Goal: Task Accomplishment & Management: Manage account settings

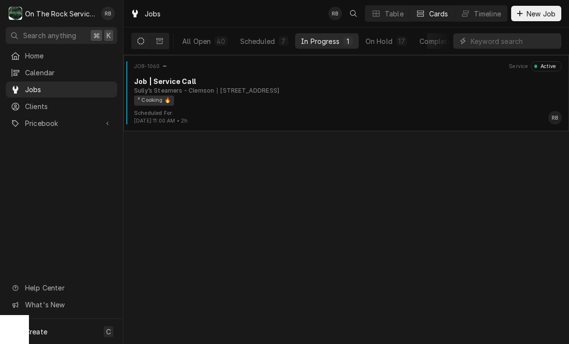
click at [352, 94] on div "Sully’s Steamers - Clemson 385 College Ave, Clemson, SC 29631" at bounding box center [348, 90] width 428 height 9
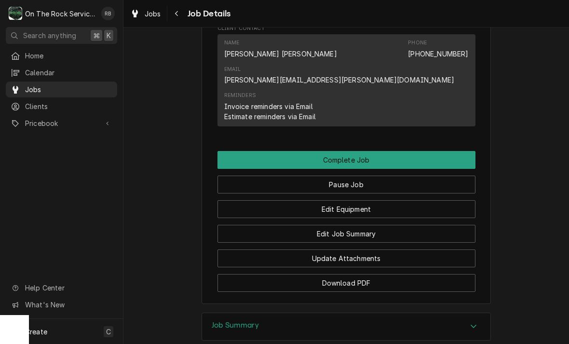
scroll to position [870, 0]
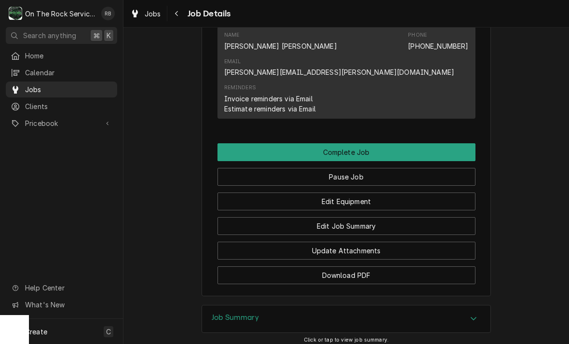
click at [360, 192] on button "Edit Equipment" at bounding box center [347, 201] width 258 height 18
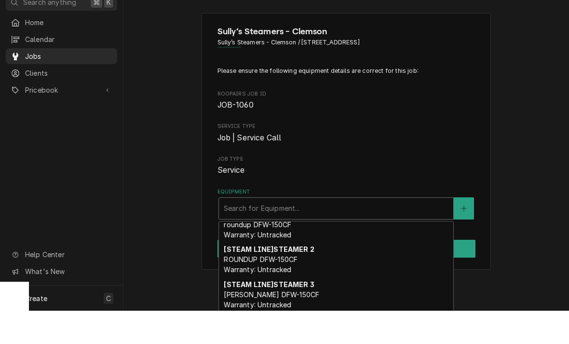
scroll to position [85, 0]
click at [291, 278] on strong "[STEAM LINE] STEAMER 2" at bounding box center [269, 282] width 90 height 8
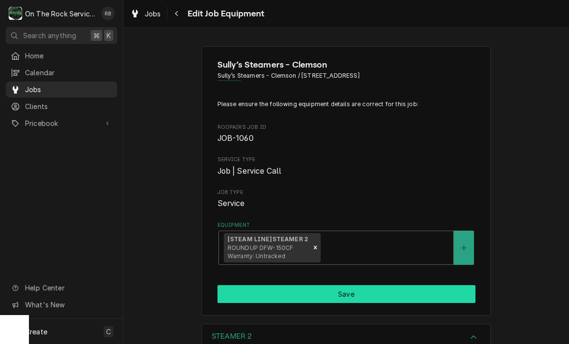
click at [377, 289] on button "Save" at bounding box center [347, 294] width 258 height 18
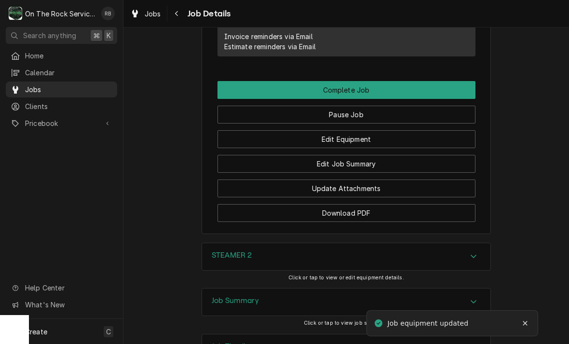
scroll to position [931, 0]
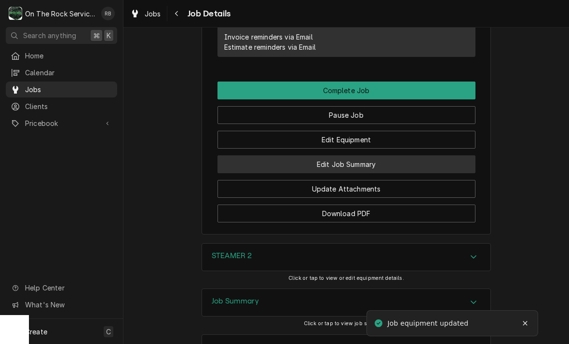
click at [363, 155] on button "Edit Job Summary" at bounding box center [347, 164] width 258 height 18
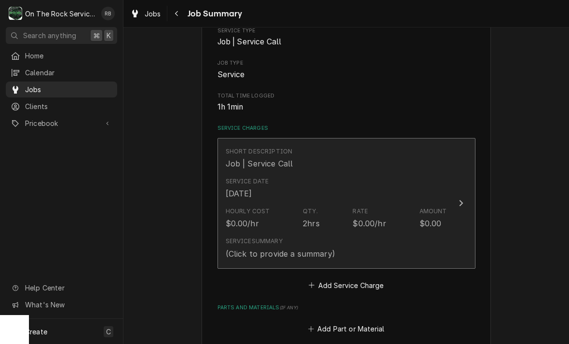
click at [456, 191] on button "Short Description Job | Service Call Service Date [DATE] Hourly Cost $0.00/hr Q…" at bounding box center [347, 203] width 258 height 131
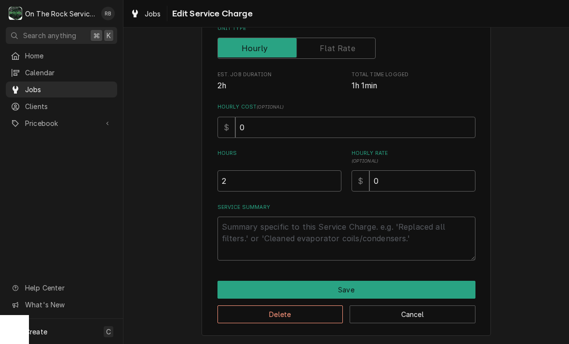
scroll to position [147, 0]
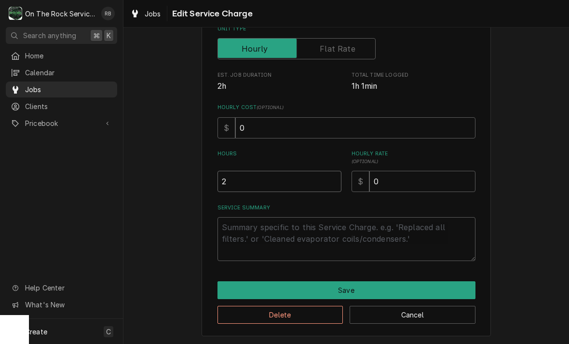
click at [240, 184] on input "2" at bounding box center [280, 181] width 124 height 21
type textarea "x"
type input "1"
click at [239, 228] on textarea "Service Summary" at bounding box center [347, 239] width 258 height 44
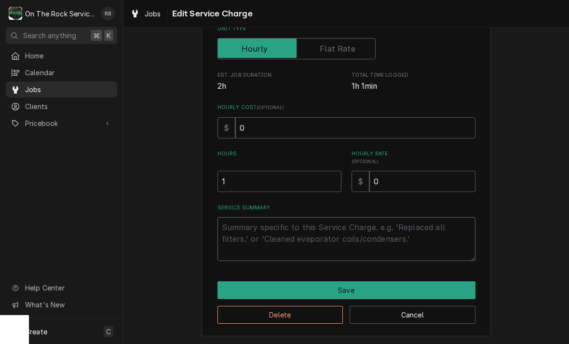
type textarea "x"
type textarea "r"
type textarea "x"
type textarea "ra"
type textarea "x"
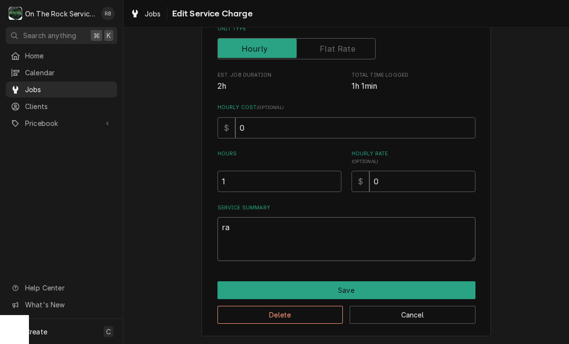
type textarea "ray"
type textarea "x"
type textarea "raya"
type textarea "x"
type textarea "raya"
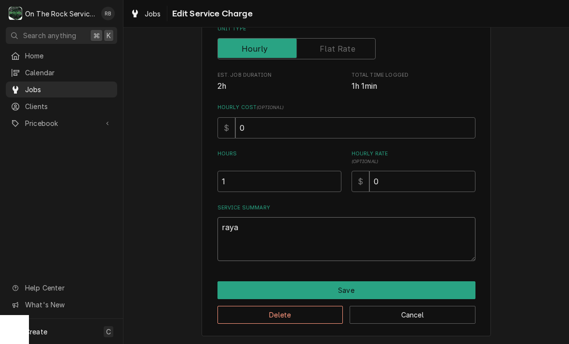
type textarea "x"
type textarea "raya d"
type textarea "x"
type textarea "raya dn"
type textarea "x"
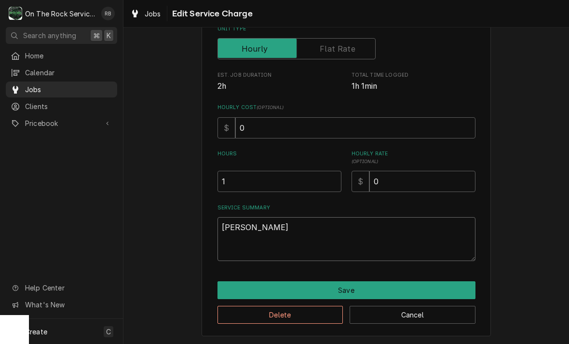
type textarea "raya don"
type textarea "x"
type textarea "raya don"
type textarea "x"
type textarea "raya don i"
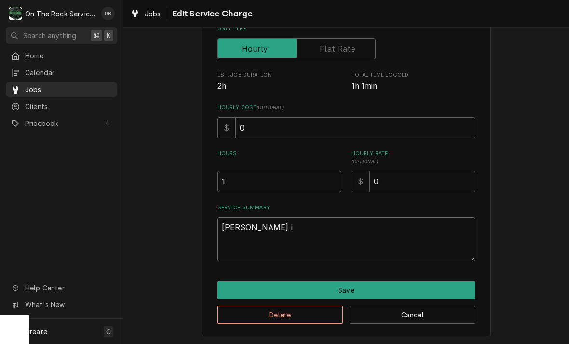
type textarea "x"
type textarea "raya don"
type textarea "x"
type textarea "raya don"
type textarea "x"
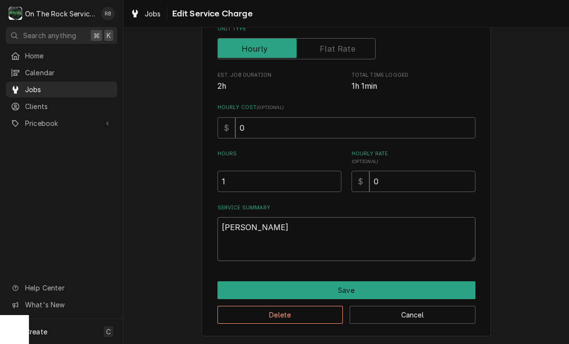
type textarea "raya do"
type textarea "x"
type textarea "raya d"
type textarea "x"
type textarea "raya"
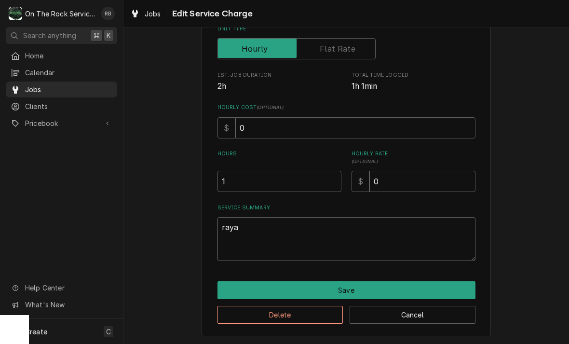
type textarea "x"
type textarea "raya"
type textarea "x"
type textarea "ray"
type textarea "x"
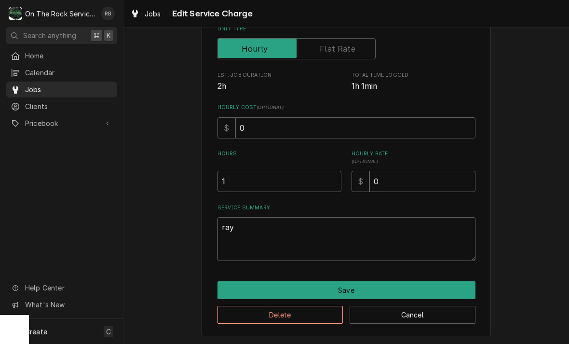
type textarea "ra"
type textarea "x"
type textarea "r"
type textarea "x"
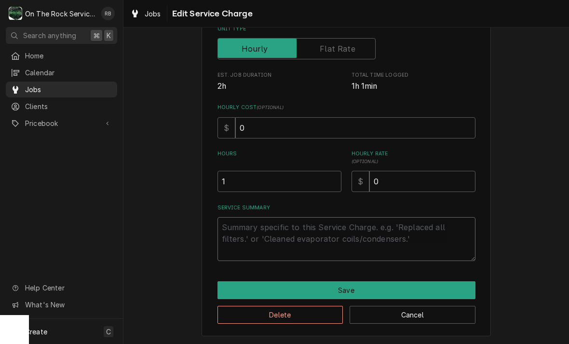
type textarea "9"
type textarea "x"
type textarea "9/"
type textarea "x"
type textarea "9/9"
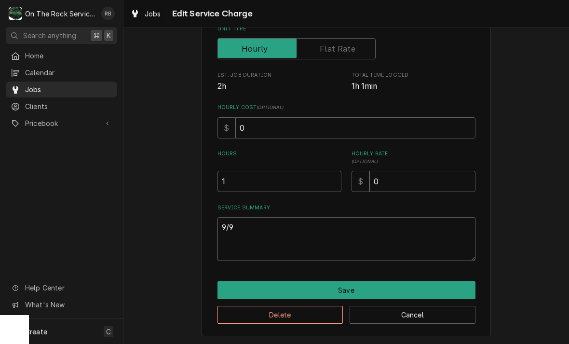
type textarea "x"
type textarea "9/9/"
type textarea "x"
type textarea "9/9/2"
type textarea "x"
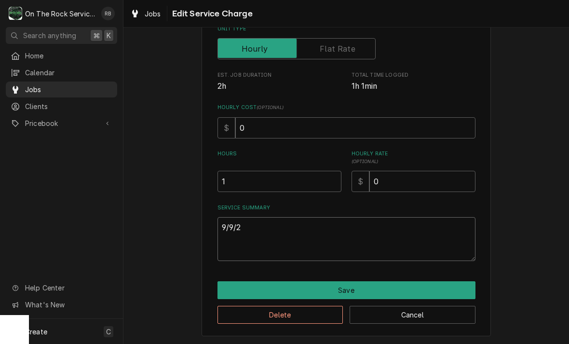
type textarea "9/9/25"
type textarea "x"
type textarea "9/9/25"
type textarea "x"
type textarea "9/9/25 R"
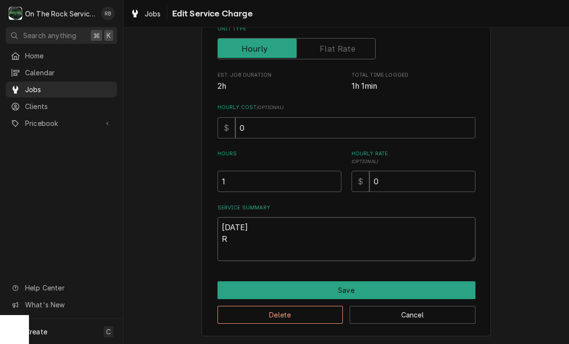
type textarea "x"
type textarea "9/9/25 Ra"
type textarea "x"
type textarea "9/9/25 Ray"
type textarea "x"
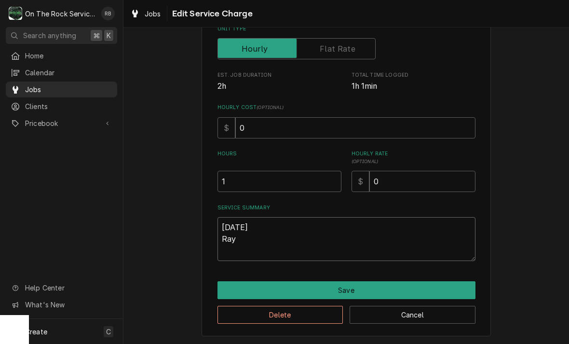
type textarea "9/9/25 Ray"
type textarea "x"
type textarea "9/9/25 Ray a"
type textarea "x"
type textarea "9/9/25 Ray an"
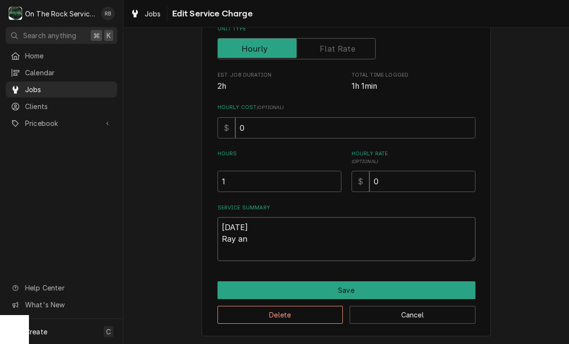
type textarea "x"
type textarea "9/9/25 Ray and"
type textarea "x"
type textarea "9/9/25 Ray and"
type textarea "x"
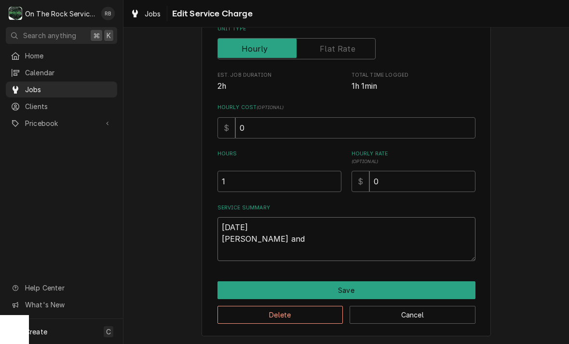
type textarea "9/9/25 Ray and i"
type textarea "x"
type textarea "9/9/25 Ray and iz"
type textarea "x"
type textarea "9/9/25 Ray and izz"
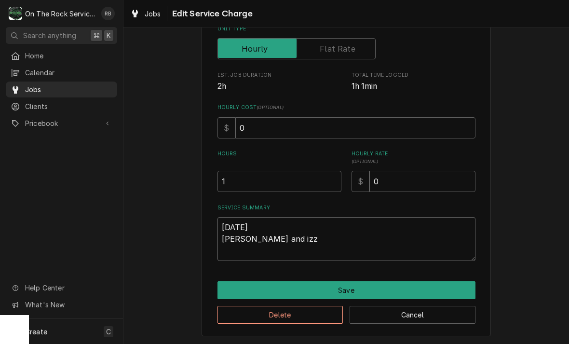
type textarea "x"
type textarea "9/9/25 Ray and izzu"
type textarea "x"
type textarea "9/9/25 Ray and izzuy"
type textarea "x"
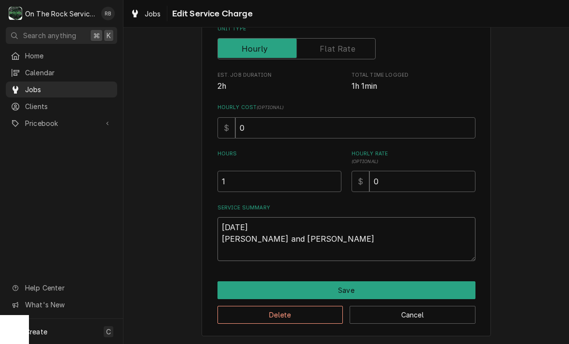
type textarea "9/9/25 Ray and Izzy"
type textarea "x"
type textarea "9/9/25 Ray and Izzy"
type textarea "x"
type textarea "9/9/25 Ray and Izzy p"
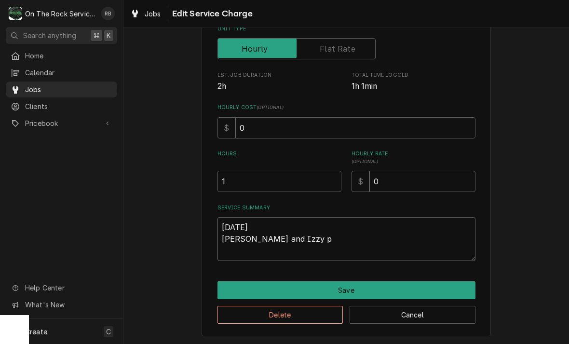
type textarea "x"
type textarea "9/9/25 Ray and Izzy pr"
type textarea "x"
type textarea "9/9/25 Ray and Izzy pro"
type textarea "x"
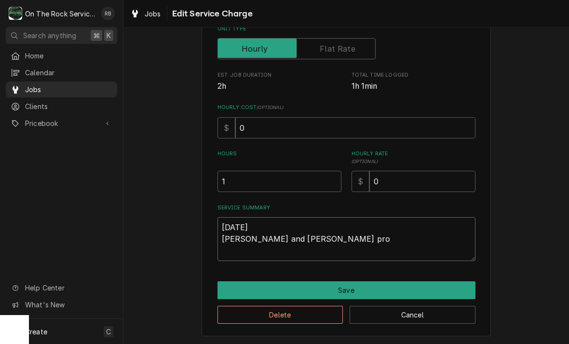
type textarea "9/9/25 Ray and Izzy prov"
type textarea "x"
type textarea "9/9/25 Ray and Izzy provided"
type textarea "x"
type textarea "9/9/25 Ray and Izzy provided"
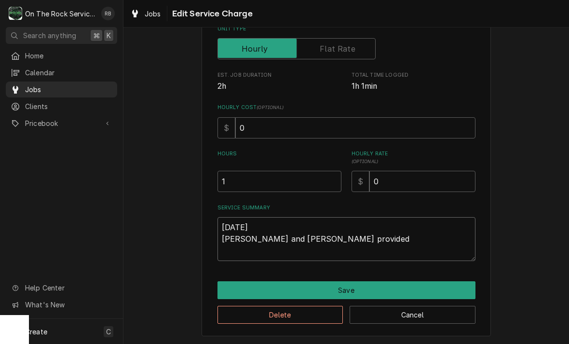
type textarea "x"
type textarea "9/9/25 Ray and Izzy provided s"
type textarea "x"
type textarea "9/9/25 Ray and Izzy provided se"
type textarea "x"
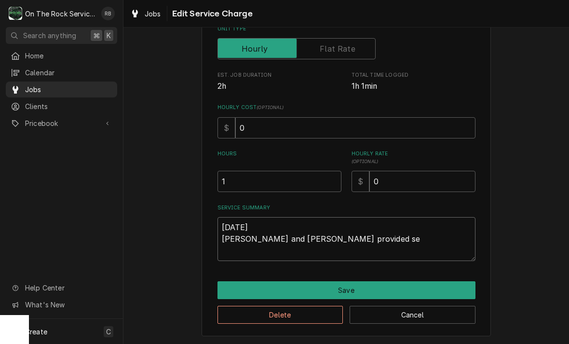
type textarea "9/9/25 Ray and Izzy provided ser"
type textarea "x"
type textarea "9/9/25 Ray and Izzy provided serv"
type textarea "x"
type textarea "9/9/25 Ray and Izzy provided servi"
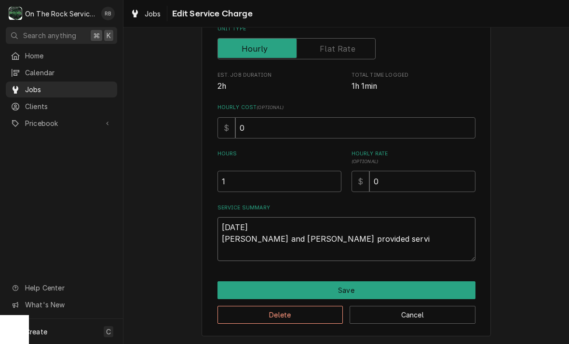
type textarea "x"
type textarea "9/9/25 Ray and Izzy provided servic"
type textarea "x"
type textarea "9/9/25 Ray and Izzy provided service"
type textarea "x"
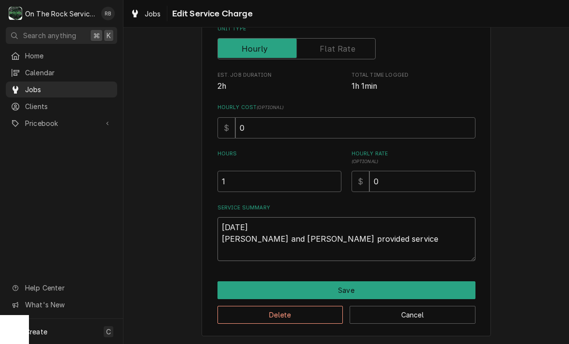
type textarea "9/9/25 Ray and Izzy provided service"
type textarea "x"
type textarea "9/9/25 Ray and Izzy provided service a"
type textarea "x"
type textarea "9/9/25 Ray and Izzy provided service an"
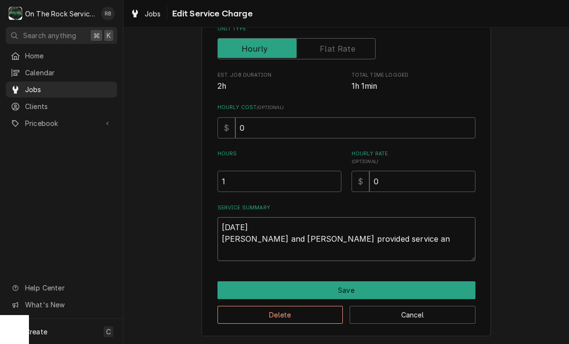
type textarea "x"
type textarea "9/9/25 Ray and Izzy provided service and"
type textarea "x"
type textarea "9/9/25 Ray and Izzy provided service and"
type textarea "x"
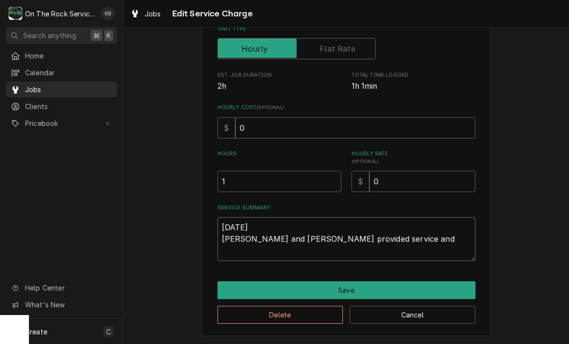
type textarea "9/9/25 Ray and Izzy provided service and l"
type textarea "x"
type textarea "9/9/25 Ray and Izzy provided service and la"
type textarea "x"
type textarea "9/9/25 Ray and Izzy provided service and lan"
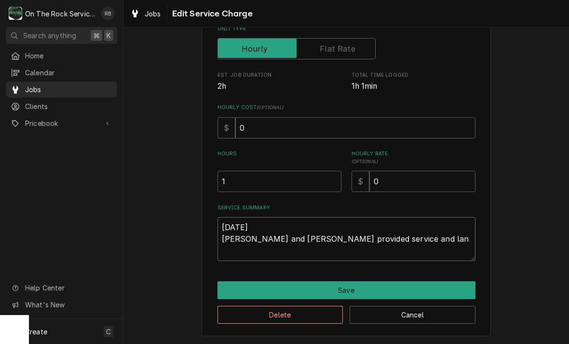
type textarea "x"
type textarea "9/9/25 Ray and Izzy provided service and la"
type textarea "x"
type textarea "9/9/25 Ray and Izzy provided service and lab"
type textarea "x"
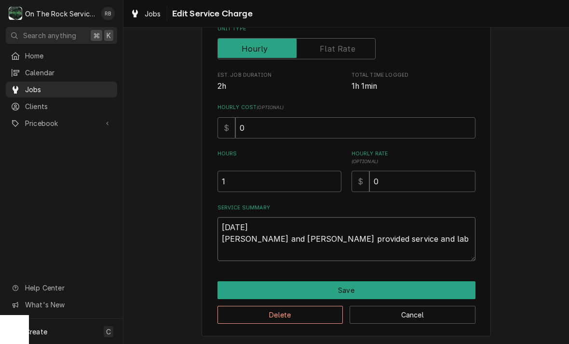
type textarea "9/9/25 Ray and Izzy provided service and labo"
type textarea "x"
type textarea "9/9/25 Ray and Izzy provided service and labor"
type textarea "x"
type textarea "9/9/25 Ray and Izzy provided service and labor"
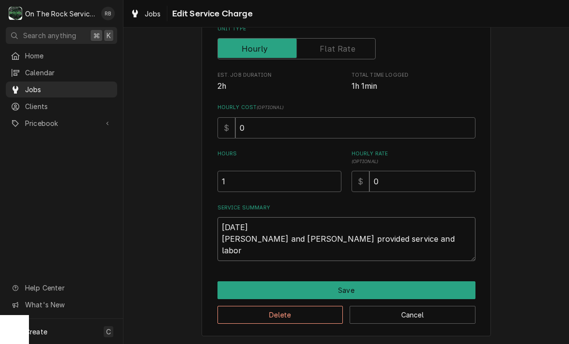
type textarea "x"
type textarea "9/9/25 Ray and Izzy provided service and labor t"
type textarea "x"
type textarea "9/9/25 Ray and Izzy provided service and labor to"
type textarea "x"
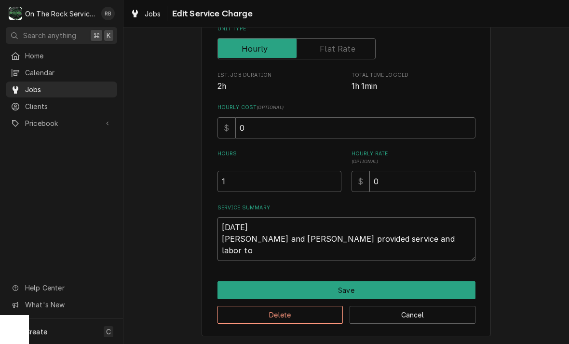
type textarea "9/9/25 Ray and Izzy provided service and labor to"
type textarea "x"
type textarea "9/9/25 Ray and Izzy provided service and labor to d"
type textarea "x"
type textarea "9/9/25 Ray and Izzy provided service and labor to di"
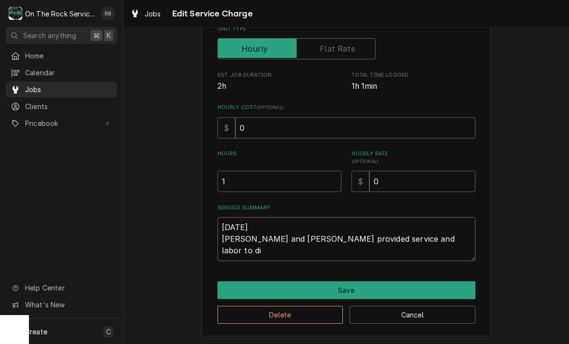
type textarea "x"
type textarea "9/9/25 Ray and Izzy provided service and labor to diagnose"
type textarea "x"
type textarea "9/9/25 Ray and Izzy provided service and labor to diagnose"
type textarea "x"
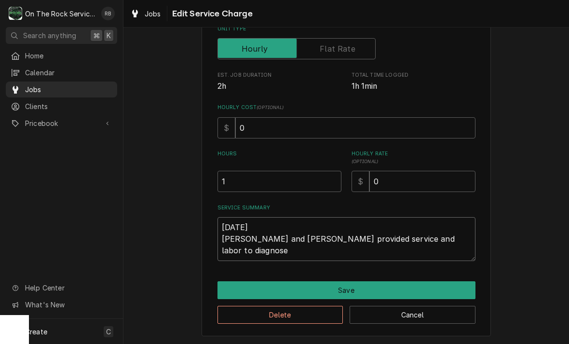
type textarea "9/9/25 Ray and Izzy provided service and labor to diagnose a"
type textarea "x"
type textarea "9/9/25 Ray and Izzy provided service and labor to diagnose an"
type textarea "x"
type textarea "9/9/25 Ray and Izzy provided service and labor to diagnose and"
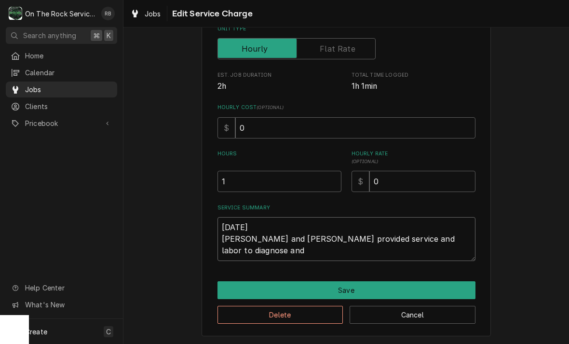
type textarea "x"
type textarea "9/9/25 Ray and Izzy provided service and labor to diagnose and"
type textarea "x"
type textarea "9/9/25 Ray and Izzy provided service and labor to diagnose and r"
type textarea "x"
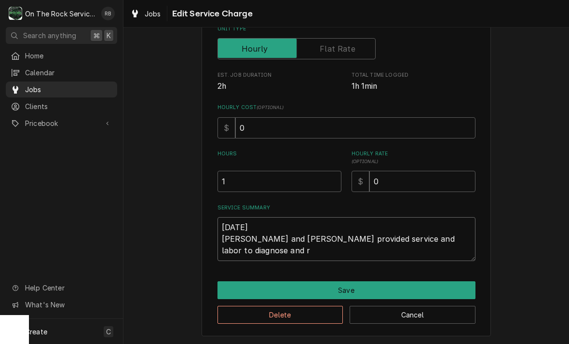
type textarea "9/9/25 Ray and Izzy provided service and labor to diagnose and re"
type textarea "x"
type textarea "9/9/25 Ray and Izzy provided service and labor to diagnose and rep"
type textarea "x"
type textarea "9/9/25 Ray and Izzy provided service and labor to diagnose and repa"
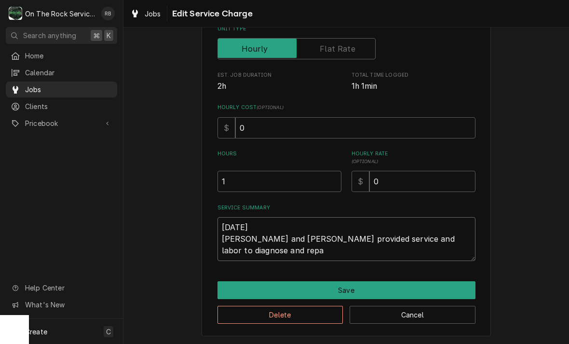
type textarea "x"
type textarea "9/9/25 Ray and Izzy provided service and labor to diagnose and repair"
type textarea "x"
type textarea "9/9/25 Ray and Izzy provided service and labor to diagnose and repair"
type textarea "x"
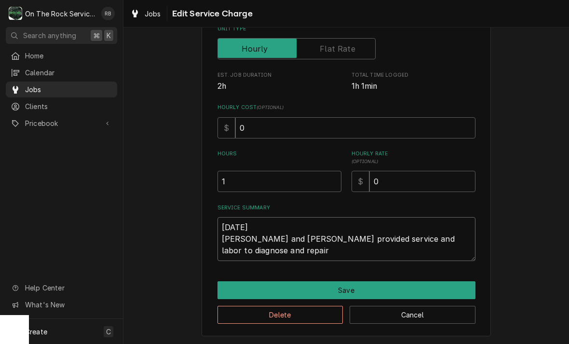
type textarea "9/9/25 Ray and Izzy provided service and labor to diagnose and repair s"
type textarea "x"
type textarea "9/9/25 Ray and Izzy provided service and labor to diagnose and repair st"
type textarea "x"
type textarea "9/9/25 Ray and Izzy provided service and labor to diagnose and repair ste"
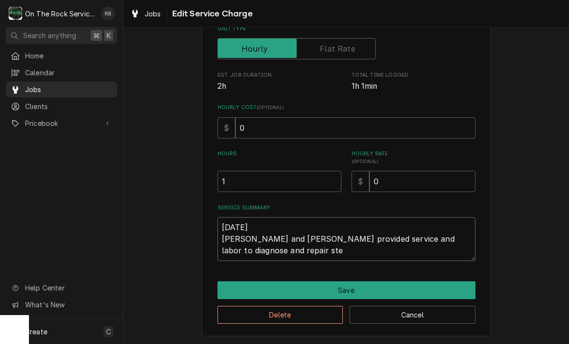
type textarea "x"
type textarea "9/9/25 Ray and Izzy provided service and labor to diagnose and repair stea"
type textarea "x"
type textarea "9/9/25 Ray and Izzy provided service and labor to diagnose and repair steam"
type textarea "x"
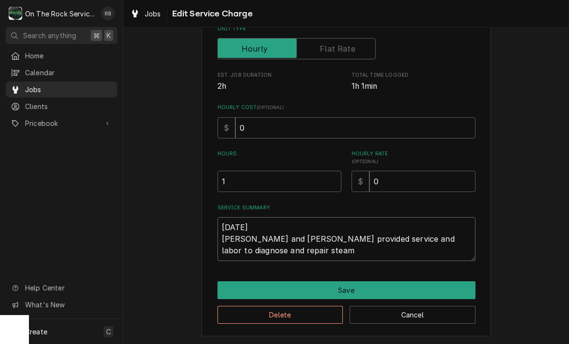
type textarea "9/9/25 Ray and Izzy provided service and labor to diagnose and repair steame"
type textarea "x"
type textarea "9/9/25 Ray and Izzy provided service and labor to diagnose and repair steamer"
type textarea "x"
type textarea "9/9/25 Ray and Izzy provided service and labor to diagnose and repair steamers"
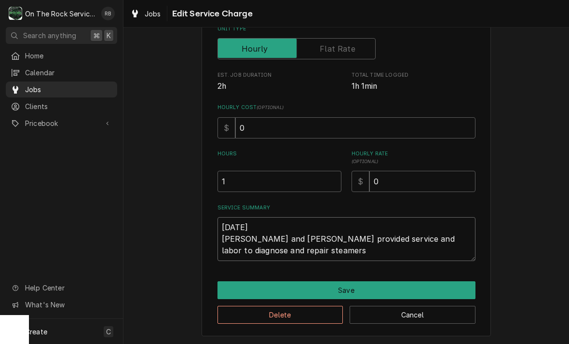
type textarea "x"
type textarea "9/9/25 Ray and Izzy provided service and labor to diagnose and repair steamers"
type textarea "x"
type textarea "9/9/25 Ray and Izzy provided service and labor to diagnose and repair steamers"
type textarea "x"
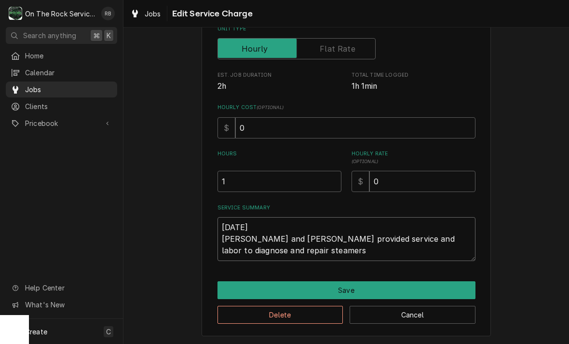
type textarea "9/9/25 Ray and Izzy provided service and labor to diagnose and repair steamers."
type textarea "x"
type textarea "9/9/25 Ray and Izzy provided service and labor to diagnose and repair steamers."
type textarea "x"
type textarea "9/9/25 Ray and Izzy provided service and labor to diagnose and repair steamers.…"
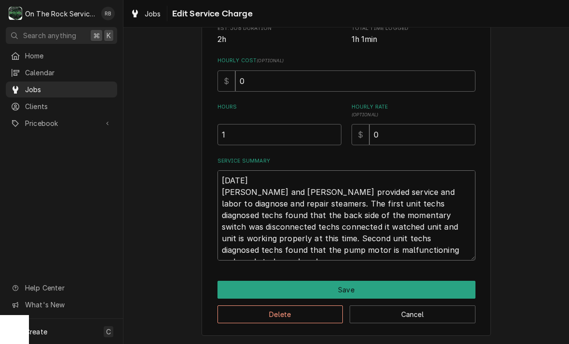
scroll to position [193, 0]
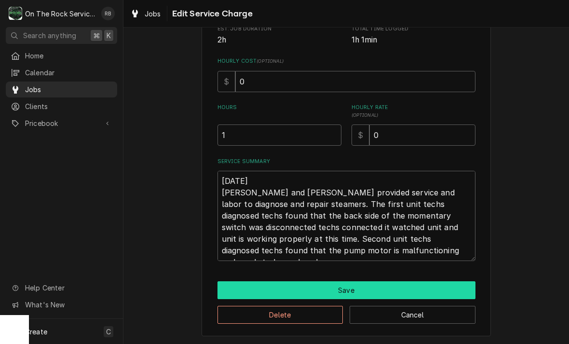
click at [430, 284] on button "Save" at bounding box center [347, 290] width 258 height 18
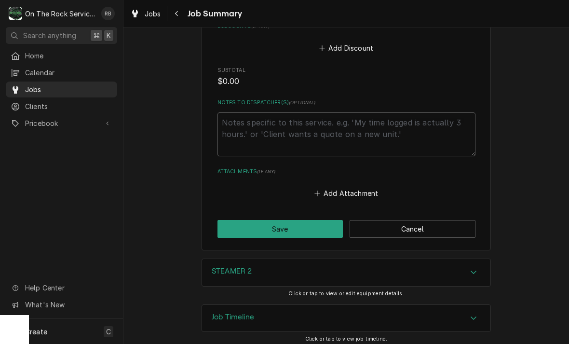
scroll to position [587, 0]
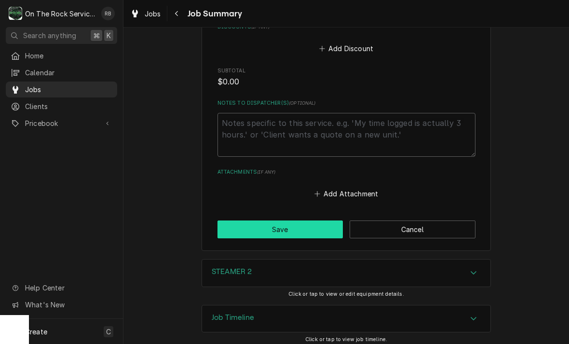
click at [314, 223] on button "Save" at bounding box center [281, 229] width 126 height 18
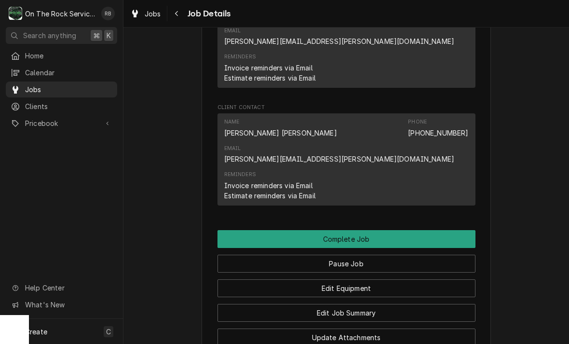
scroll to position [901, 0]
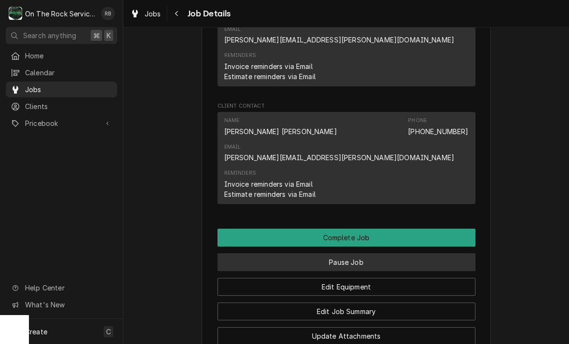
click at [444, 253] on button "Pause Job" at bounding box center [347, 262] width 258 height 18
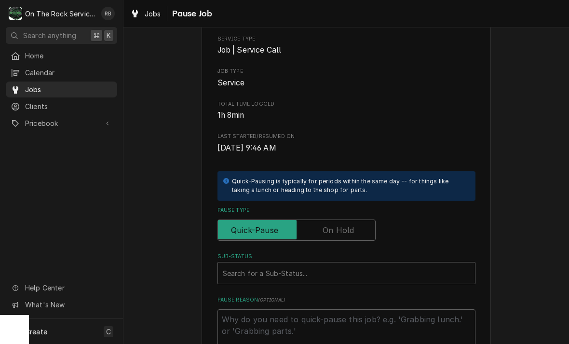
scroll to position [81, 0]
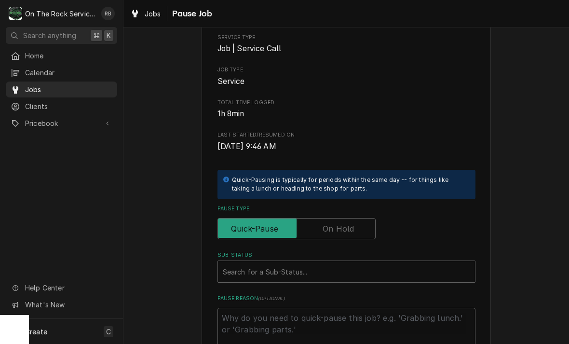
click at [358, 225] on input "Pause Type" at bounding box center [297, 228] width 150 height 21
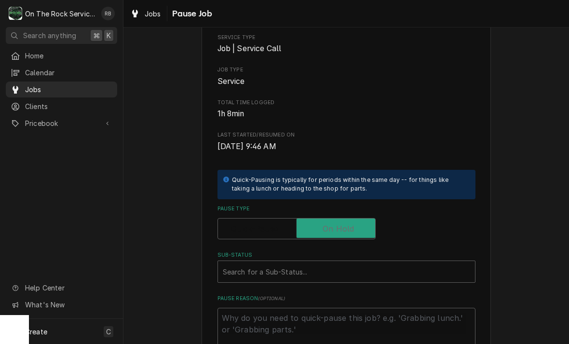
checkbox input "true"
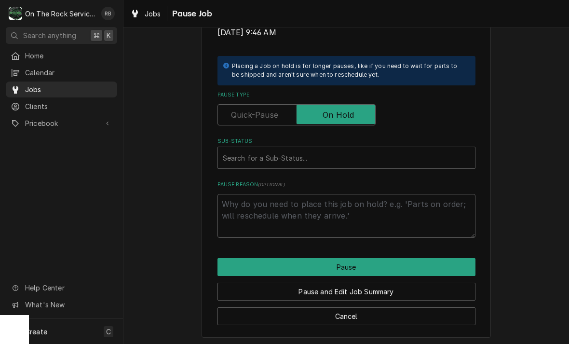
scroll to position [194, 0]
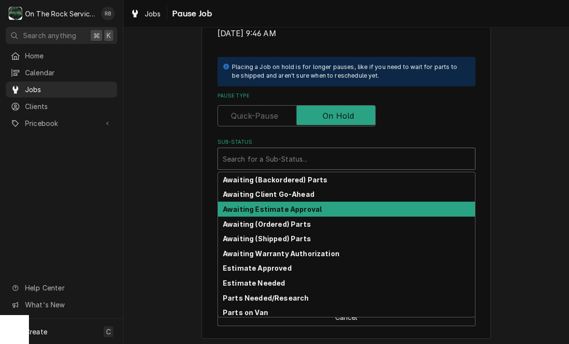
click at [294, 208] on strong "Awaiting Estimate Approval" at bounding box center [272, 209] width 99 height 8
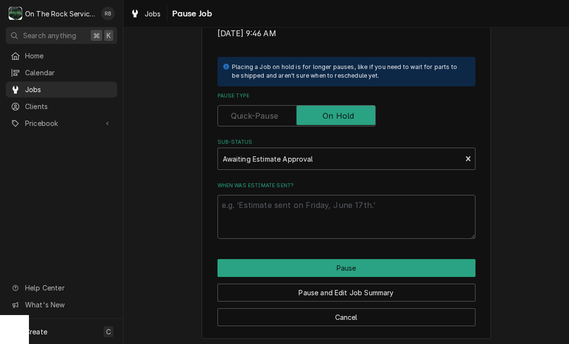
scroll to position [182, 0]
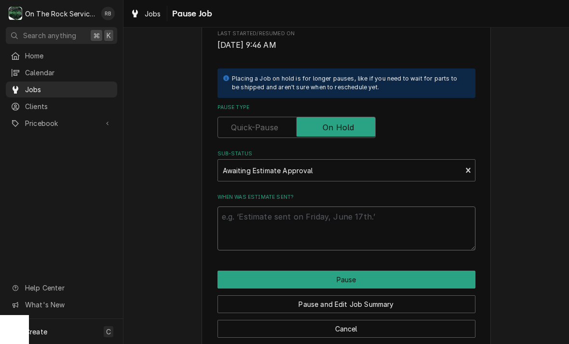
click at [298, 220] on textarea "When was estimate sent?" at bounding box center [347, 228] width 258 height 44
type textarea "x"
type textarea "R"
type textarea "x"
type textarea "Ri"
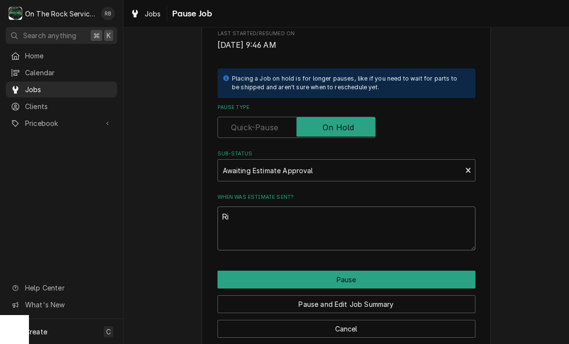
type textarea "x"
type textarea "Ric"
type textarea "x"
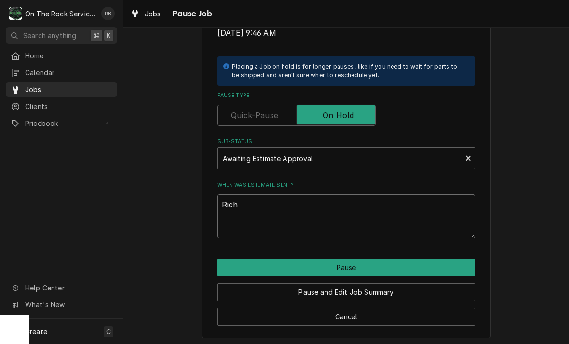
scroll to position [194, 0]
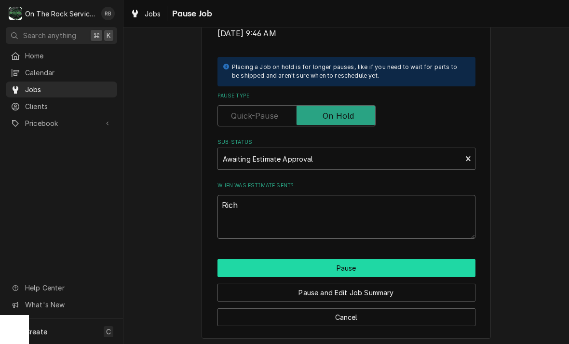
type textarea "Rich"
click at [442, 259] on button "Pause" at bounding box center [347, 268] width 258 height 18
type textarea "x"
